Goal: Information Seeking & Learning: Learn about a topic

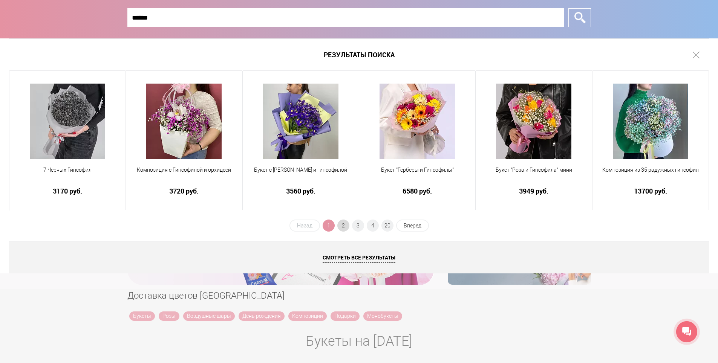
type input "******"
click at [340, 225] on span "2" at bounding box center [343, 226] width 12 height 12
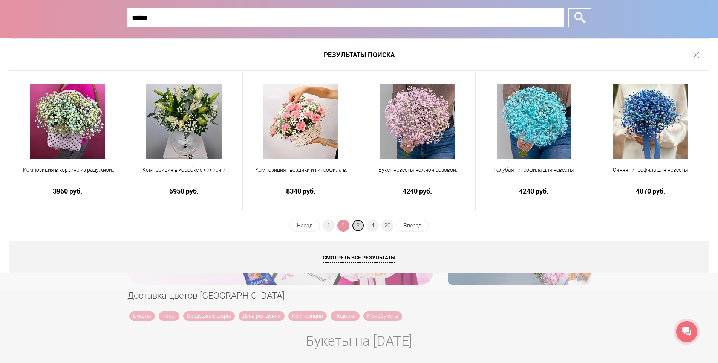
click at [357, 223] on span "3" at bounding box center [358, 226] width 12 height 12
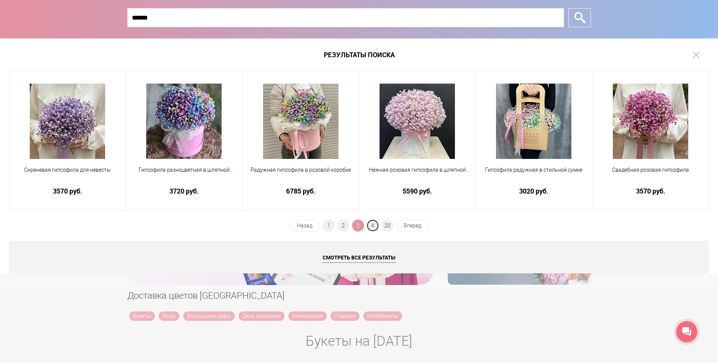
click at [370, 227] on span "4" at bounding box center [373, 226] width 12 height 12
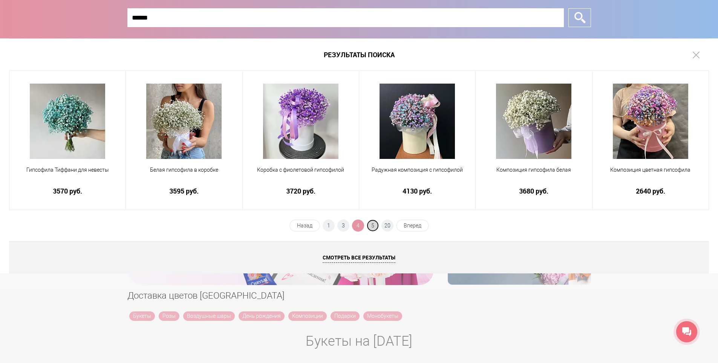
click at [370, 225] on span "5" at bounding box center [373, 226] width 12 height 12
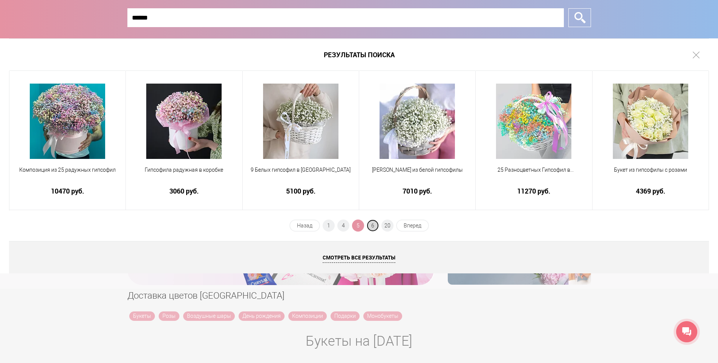
click at [374, 229] on span "6" at bounding box center [373, 226] width 12 height 12
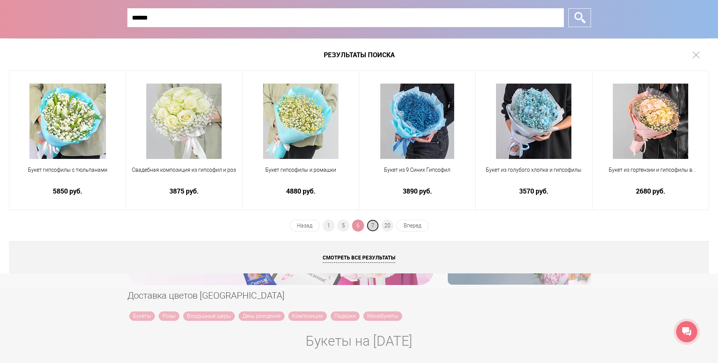
click at [369, 225] on span "7" at bounding box center [373, 226] width 12 height 12
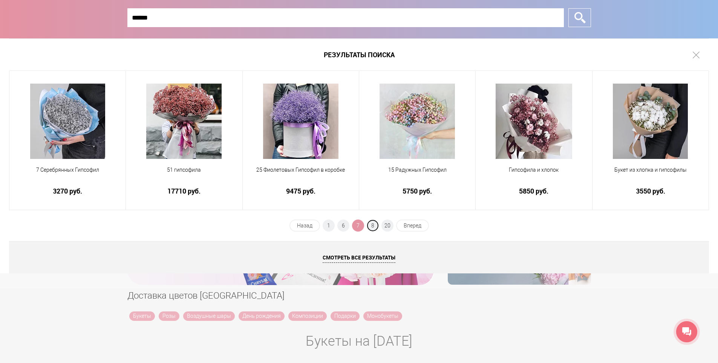
click at [369, 226] on span "8" at bounding box center [373, 226] width 12 height 12
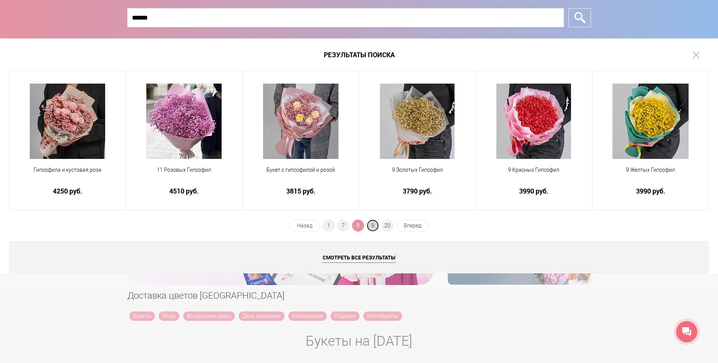
click at [375, 225] on span "9" at bounding box center [373, 226] width 12 height 12
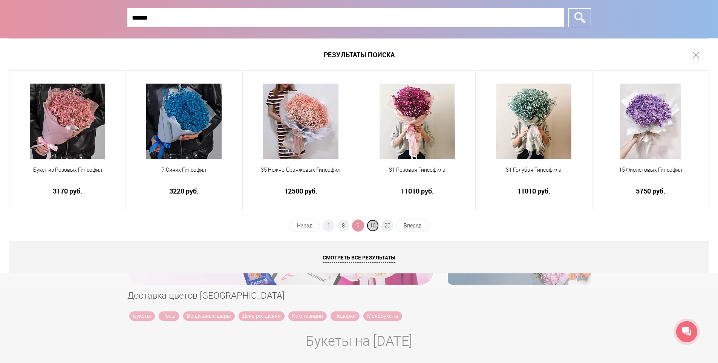
click at [370, 222] on span "10" at bounding box center [373, 226] width 12 height 12
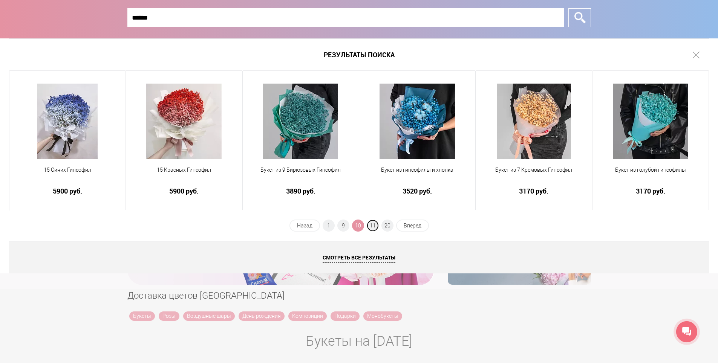
click at [376, 223] on span "11" at bounding box center [373, 226] width 12 height 12
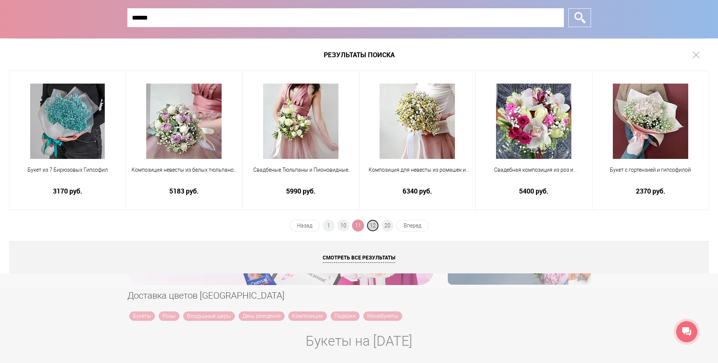
click at [376, 226] on span "12" at bounding box center [373, 226] width 12 height 12
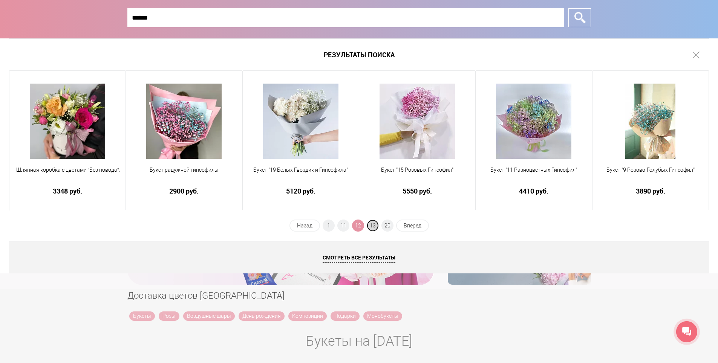
click at [370, 224] on span "13" at bounding box center [373, 226] width 12 height 12
